Goal: Navigation & Orientation: Find specific page/section

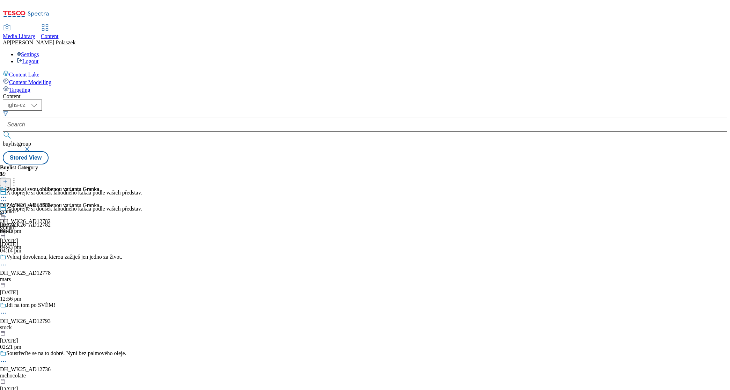
click at [35, 33] on span "Media Library" at bounding box center [19, 36] width 32 height 6
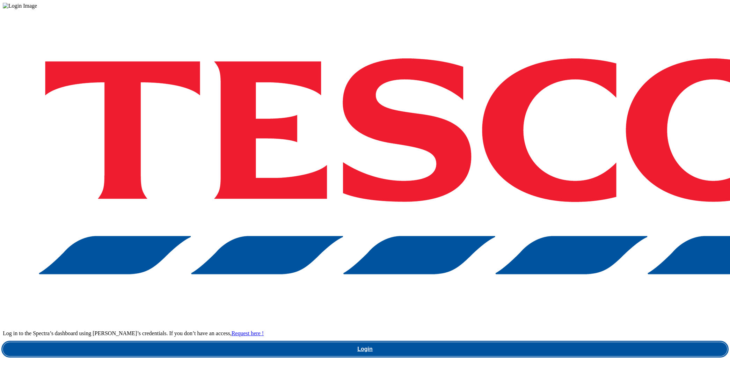
click at [547, 342] on link "Login" at bounding box center [365, 349] width 724 height 14
